Goal: Task Accomplishment & Management: Use online tool/utility

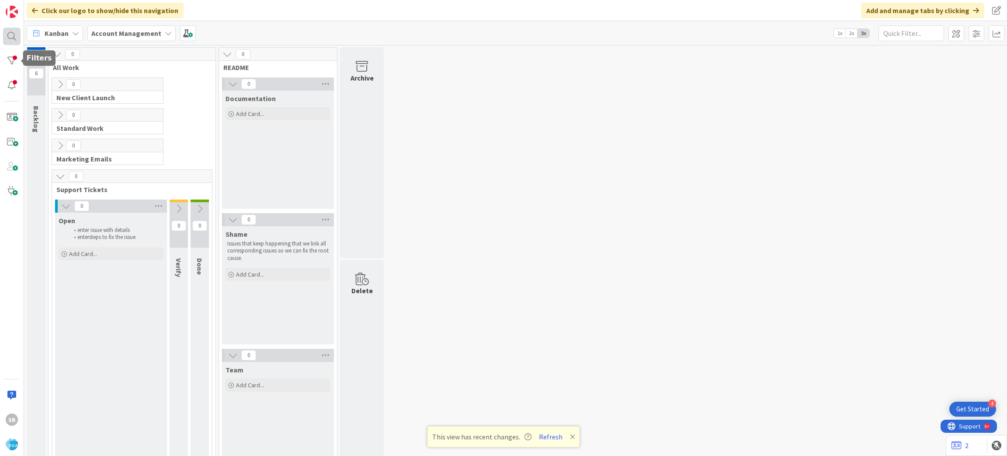
click at [9, 41] on div at bounding box center [11, 36] width 17 height 17
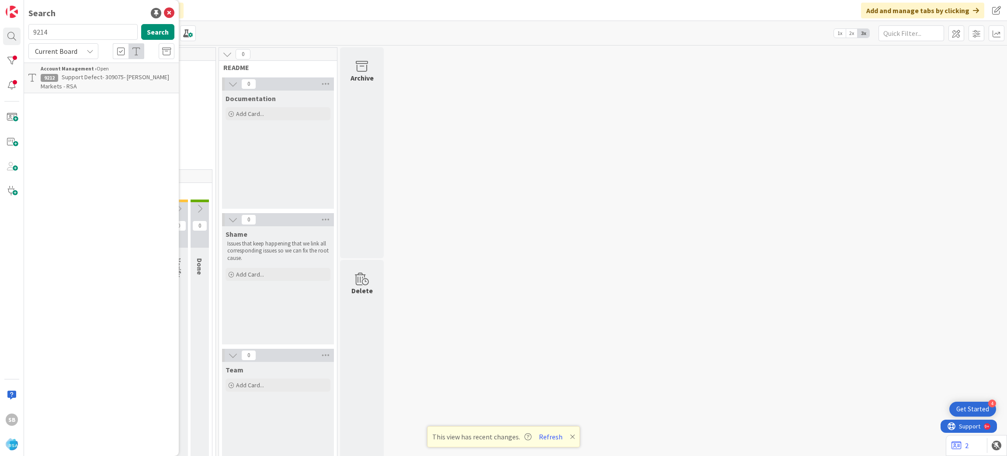
type input "9214"
click at [106, 75] on span "Support Maintenance - 309019- Down Home PW-RSA" at bounding box center [108, 81] width 134 height 17
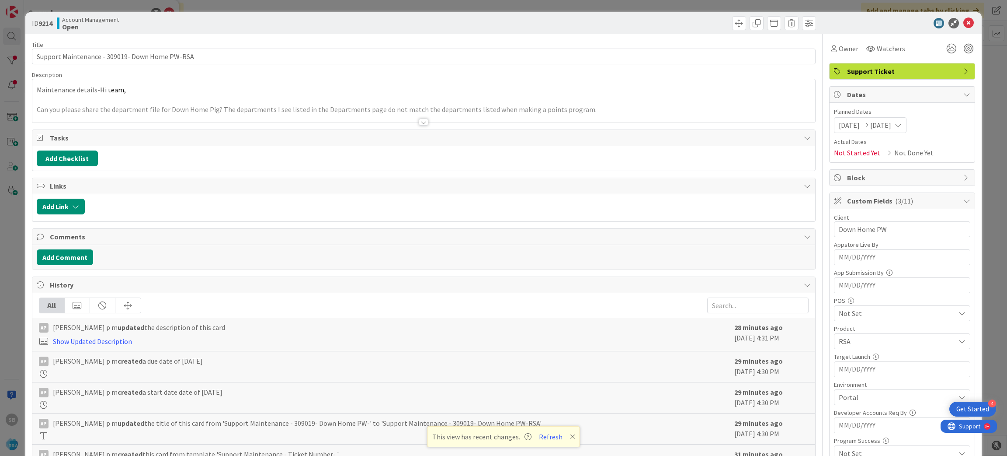
scroll to position [235, 0]
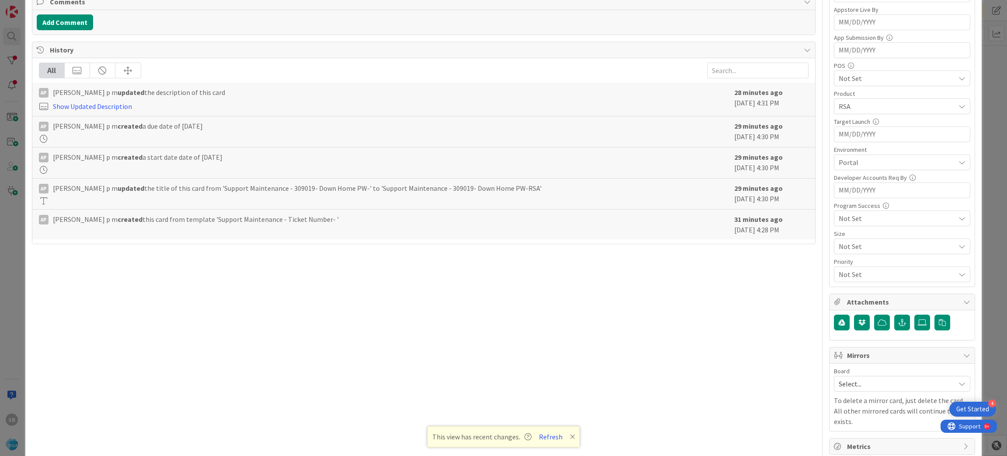
click at [883, 380] on span "Select..." at bounding box center [895, 383] width 112 height 12
click at [850, 439] on span "Software Development" at bounding box center [907, 440] width 115 height 13
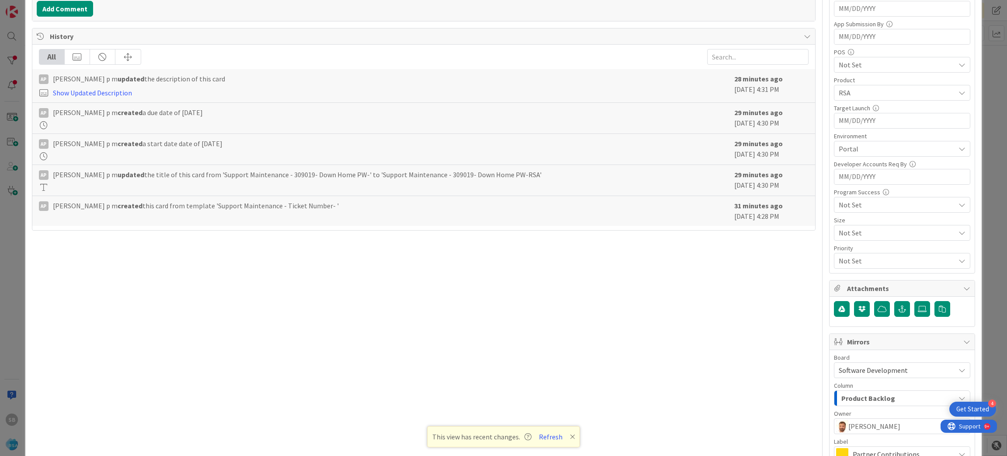
scroll to position [348, 0]
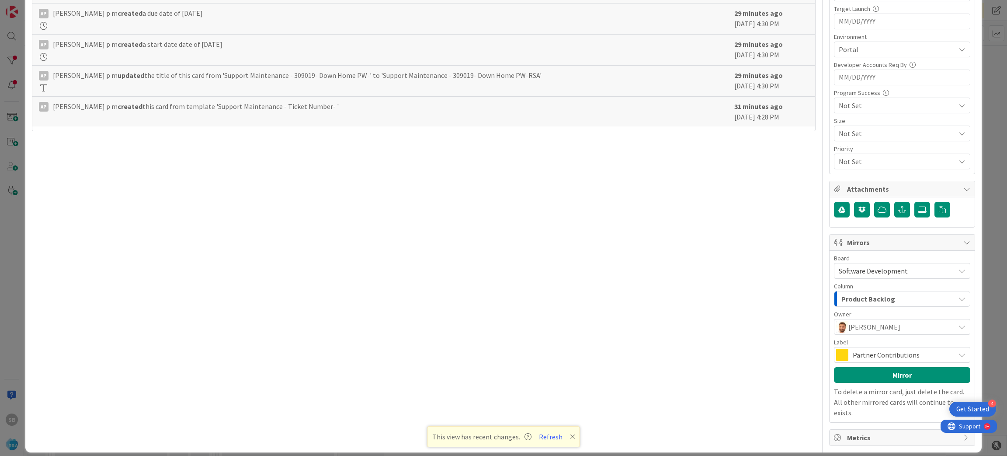
click at [885, 353] on span "Partner Contributions" at bounding box center [902, 354] width 98 height 12
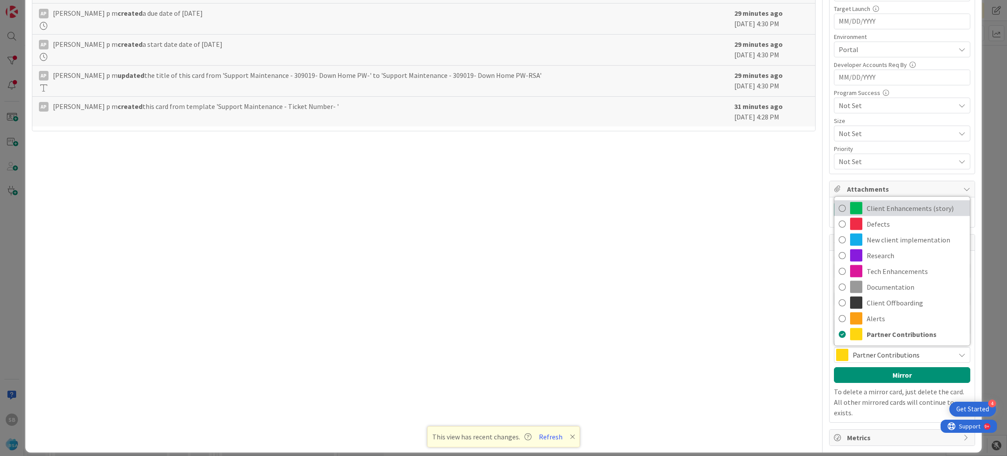
click at [888, 202] on link "Client Enhancements (story)" at bounding box center [903, 208] width 136 height 16
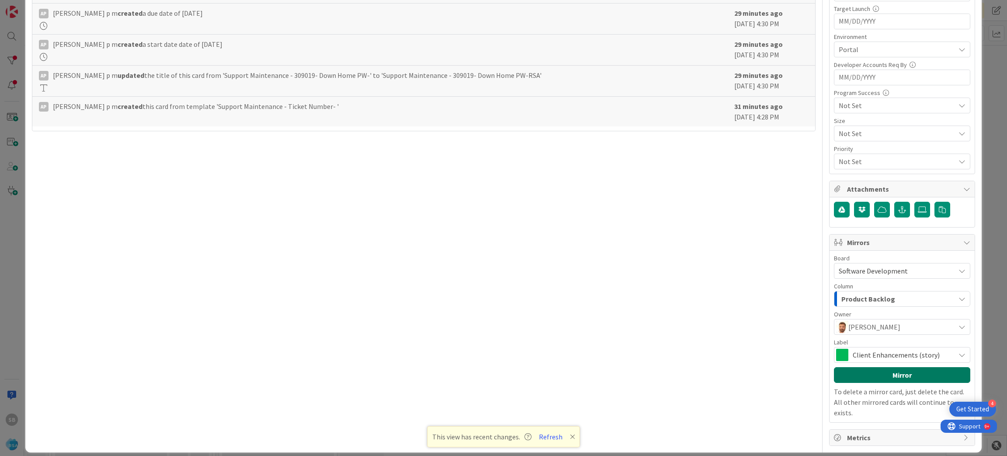
click at [878, 373] on button "Mirror" at bounding box center [902, 375] width 136 height 16
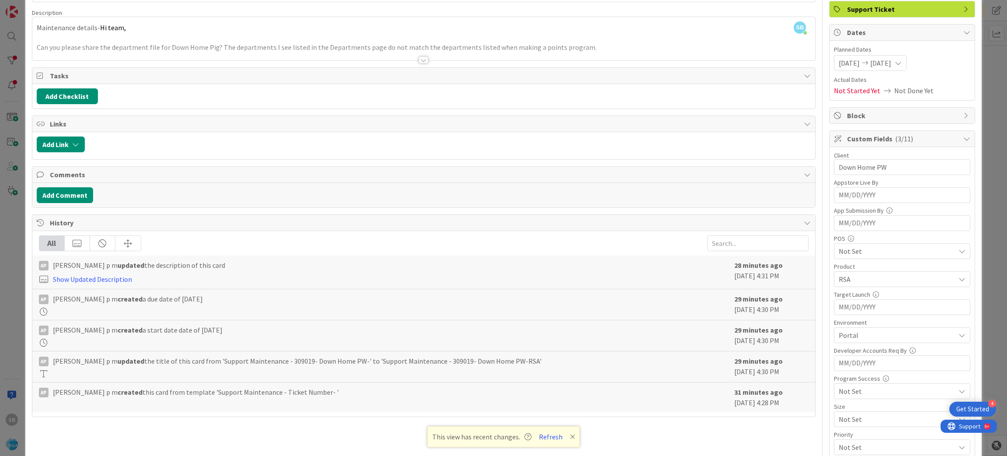
scroll to position [0, 0]
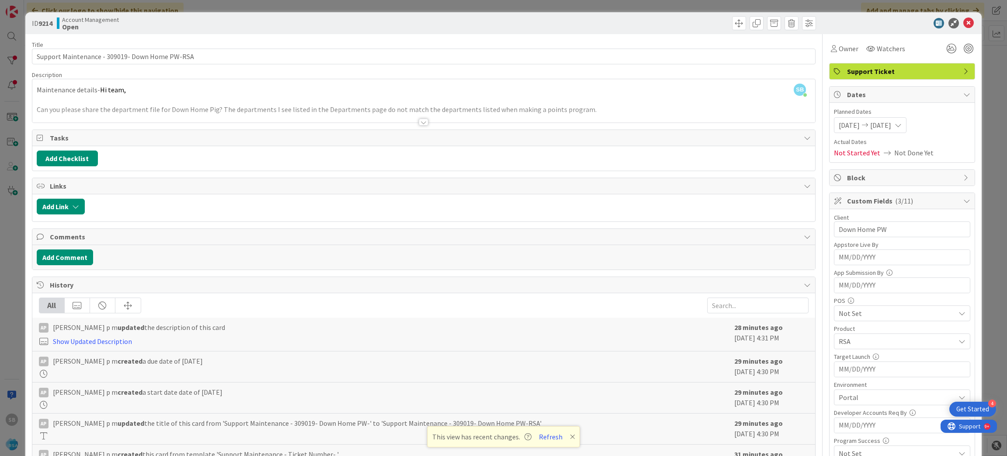
click at [964, 22] on icon at bounding box center [969, 23] width 10 height 10
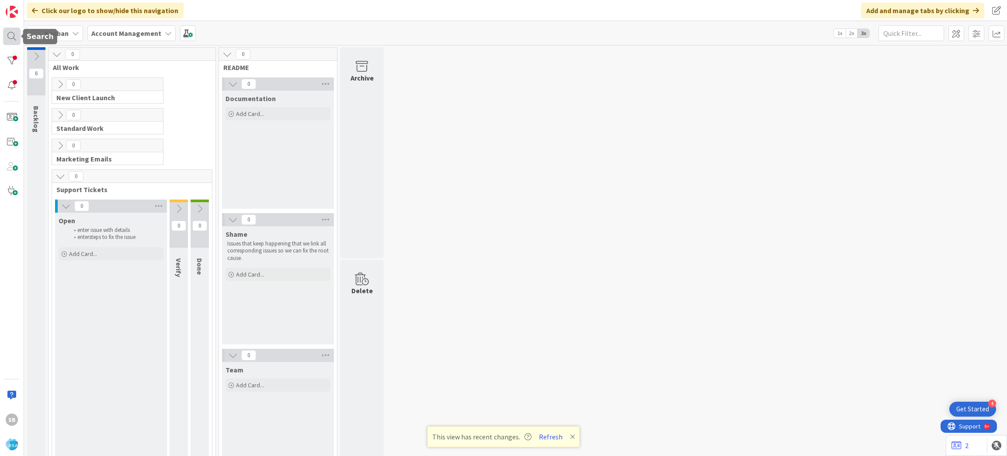
click at [6, 40] on div at bounding box center [11, 36] width 17 height 17
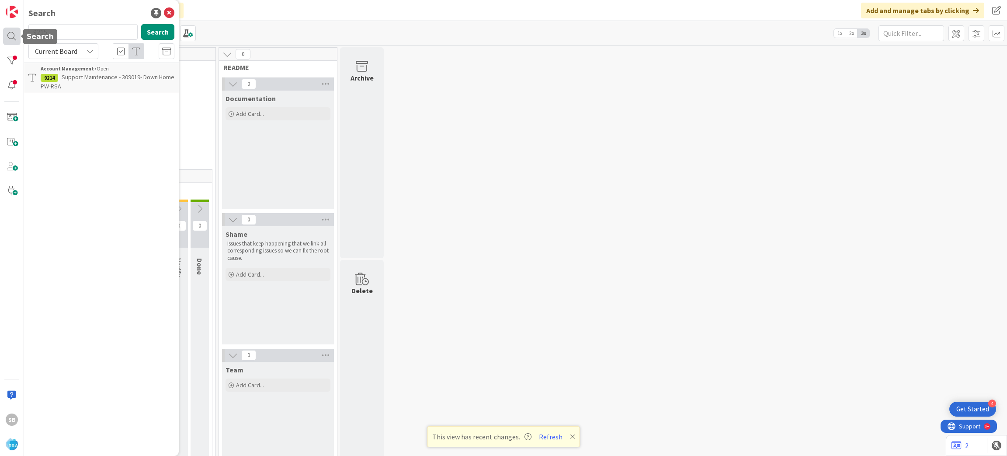
type input "9215"
click at [81, 83] on span "Support Maintenance - 309035- [GEOGRAPHIC_DATA]- [GEOGRAPHIC_DATA]" at bounding box center [96, 81] width 110 height 17
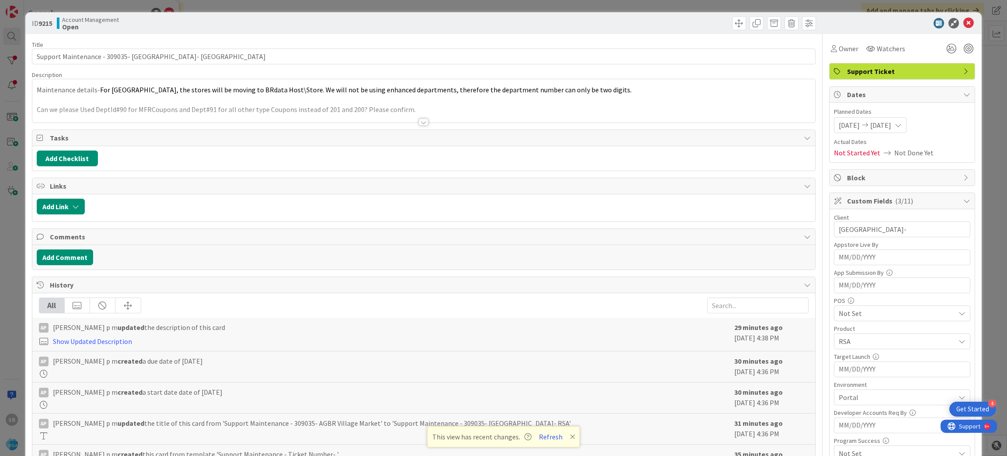
scroll to position [213, 0]
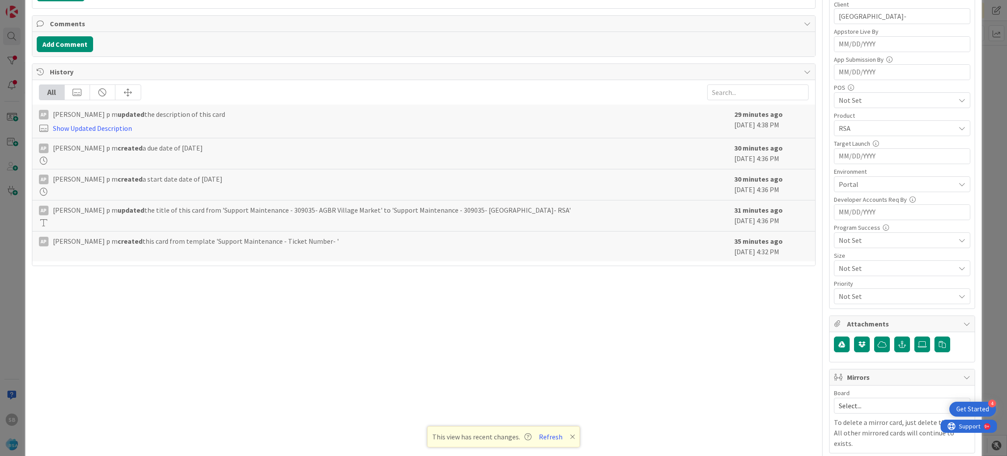
click at [885, 400] on span "Select..." at bounding box center [895, 405] width 112 height 12
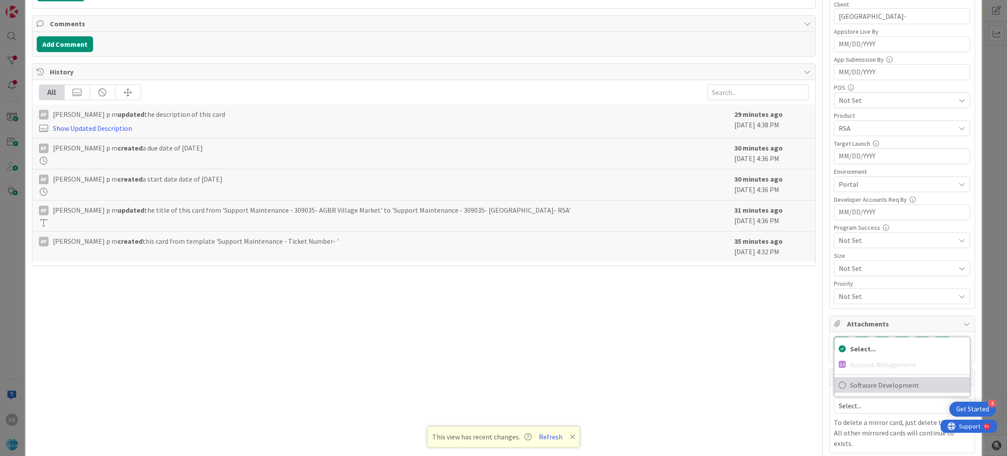
click at [862, 388] on span "Software Development" at bounding box center [907, 384] width 115 height 13
click at [862, 388] on div "Board Select... Select... Account Management Software Development To delete a m…" at bounding box center [902, 418] width 145 height 67
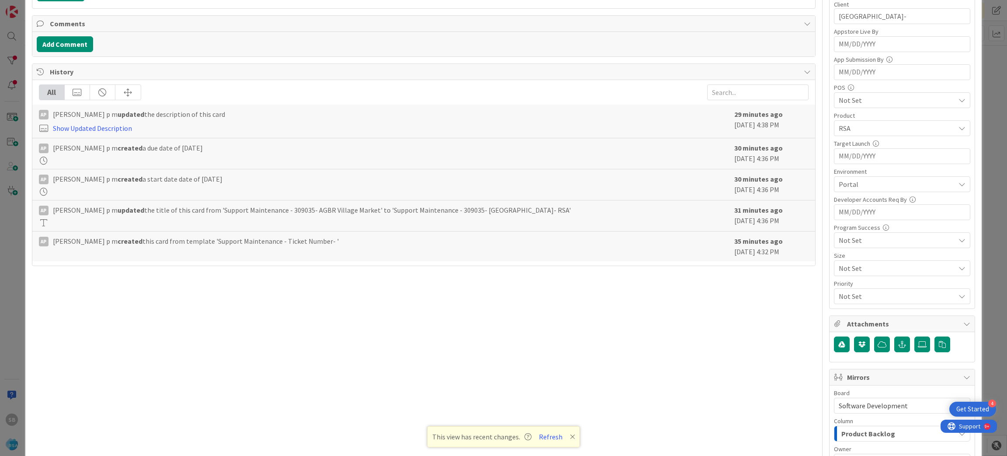
scroll to position [348, 0]
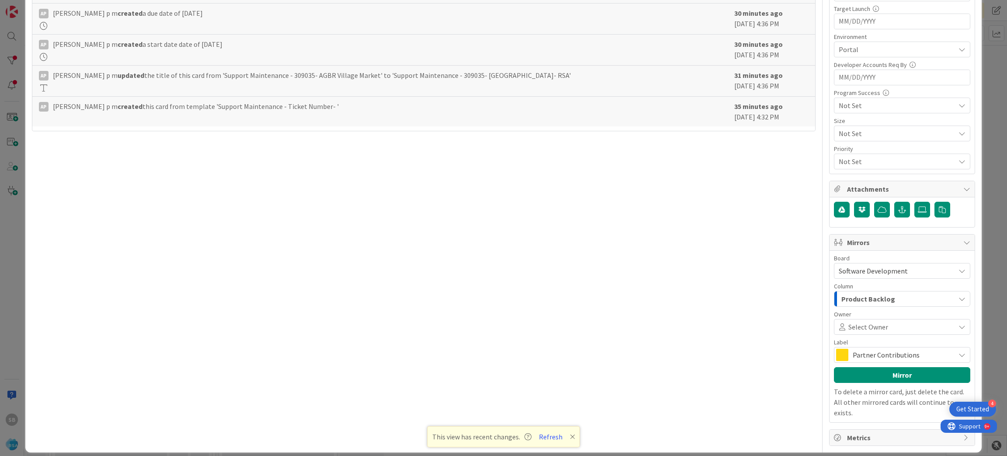
click at [906, 322] on div "Select Owner" at bounding box center [902, 327] width 136 height 16
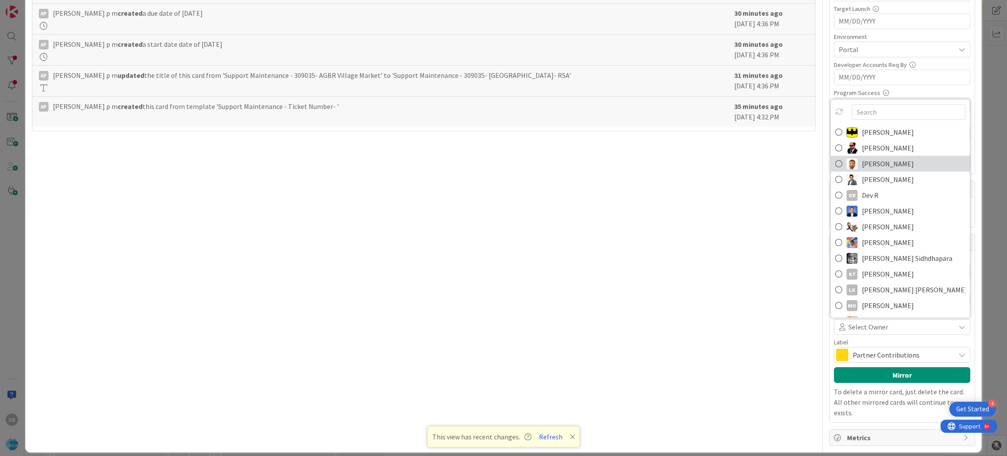
click at [864, 163] on span "[PERSON_NAME]" at bounding box center [888, 163] width 52 height 13
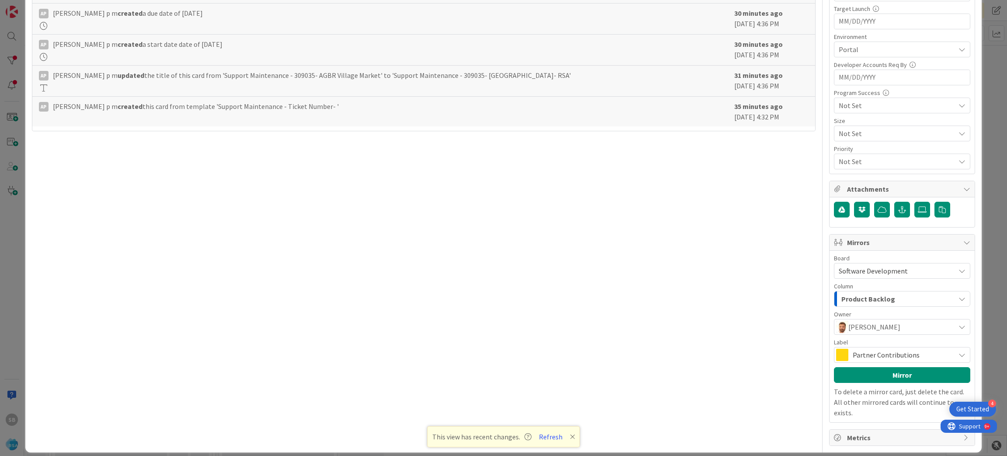
click at [875, 353] on span "Partner Contributions" at bounding box center [902, 354] width 98 height 12
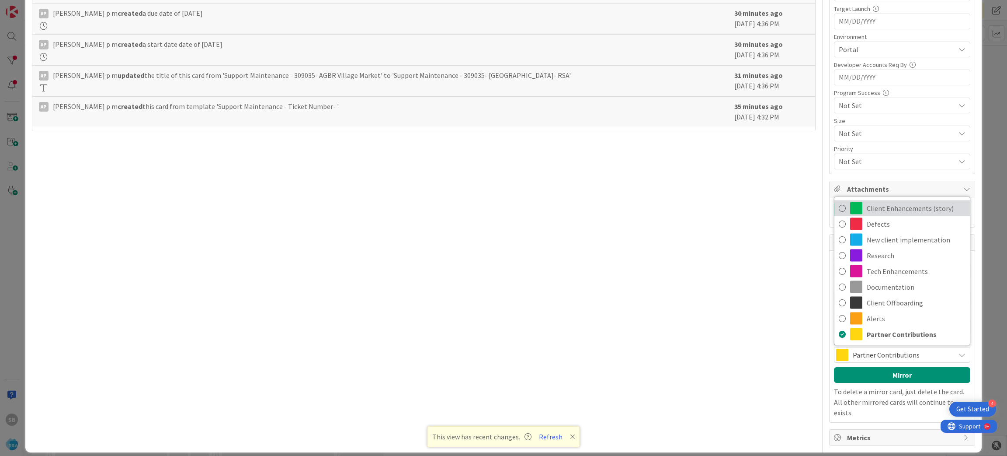
click at [886, 214] on span "Client Enhancements (story)" at bounding box center [916, 208] width 99 height 13
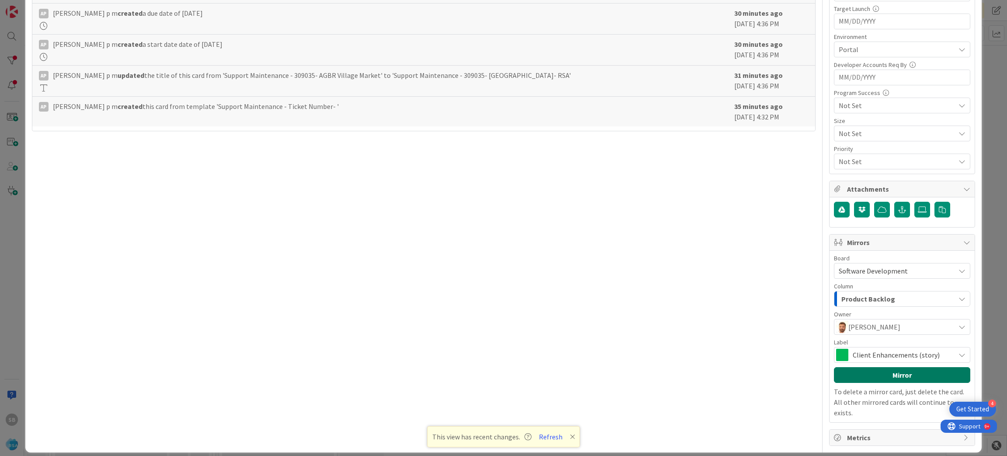
click at [883, 375] on button "Mirror" at bounding box center [902, 375] width 136 height 16
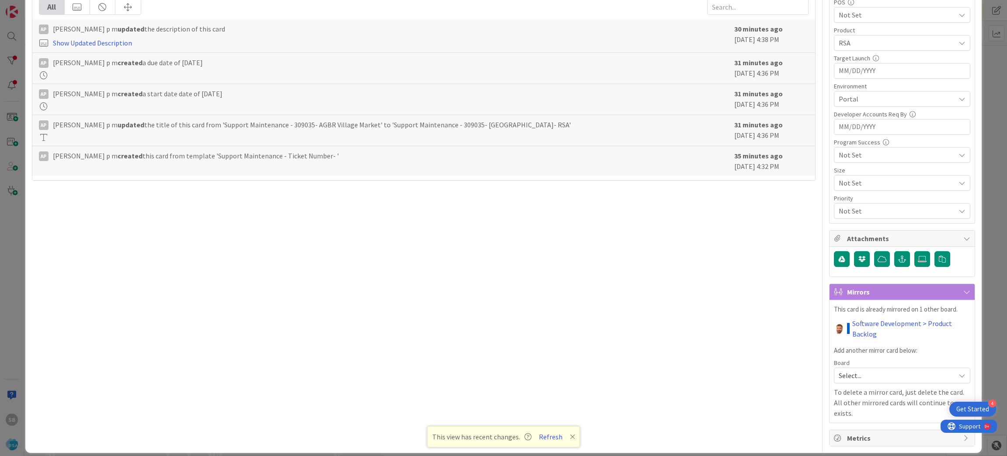
scroll to position [0, 0]
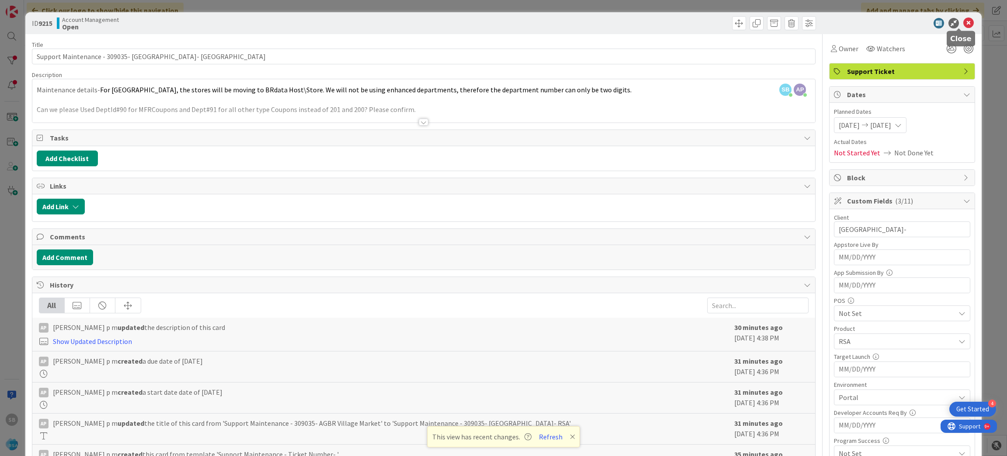
click at [964, 24] on icon at bounding box center [969, 23] width 10 height 10
